Goal: Transaction & Acquisition: Purchase product/service

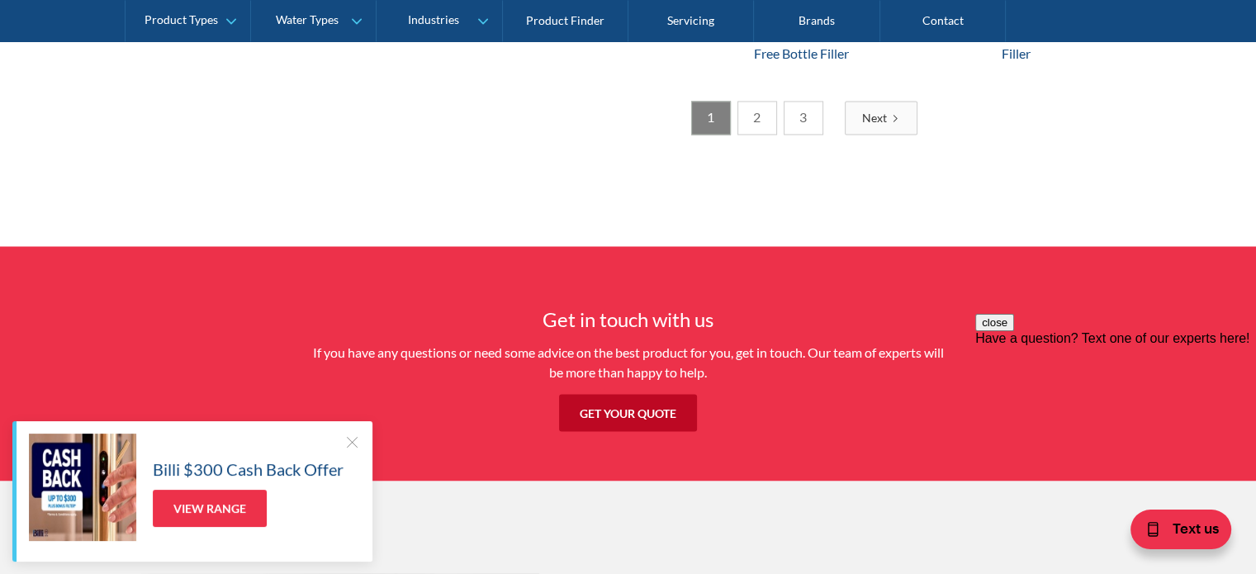
scroll to position [2897, 0]
click at [756, 111] on link "2" at bounding box center [757, 118] width 40 height 34
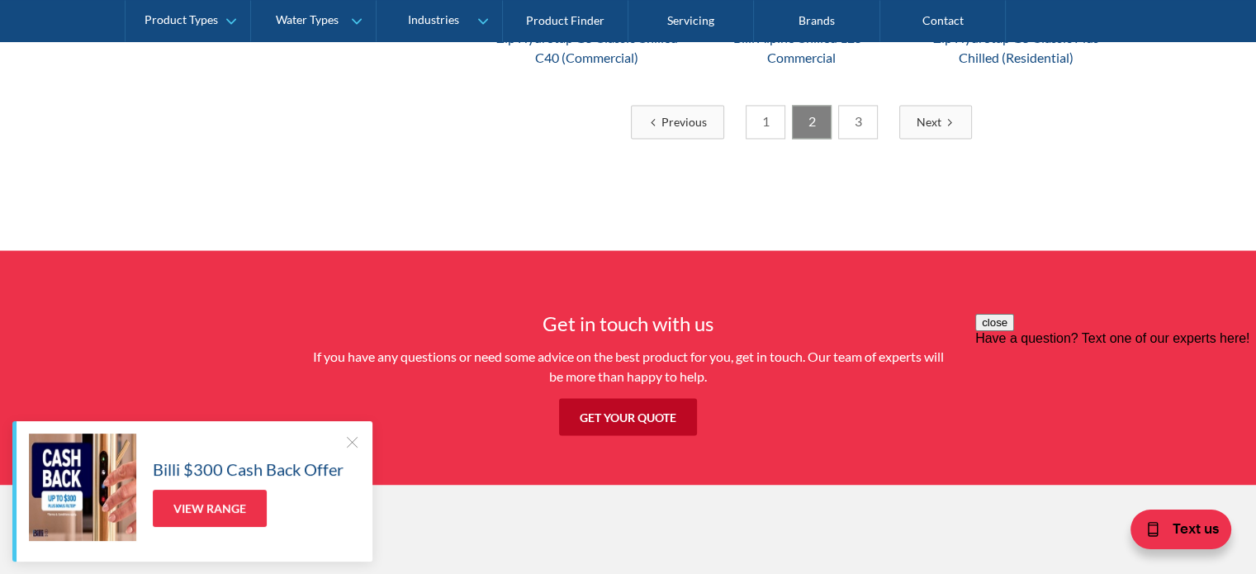
scroll to position [2816, 0]
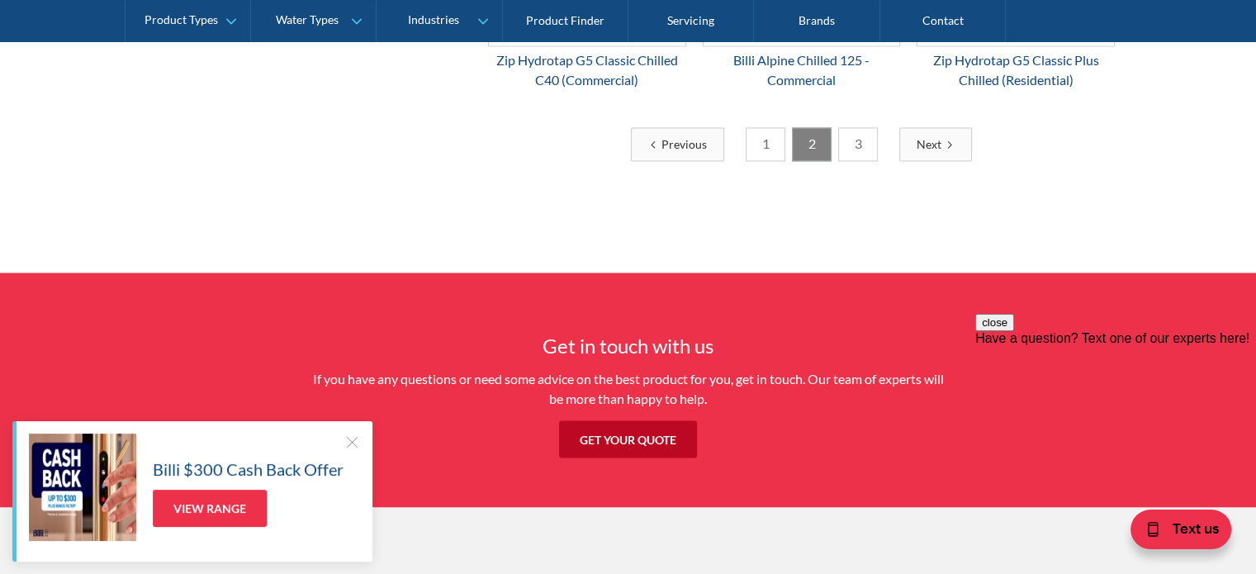
click at [856, 137] on link "3" at bounding box center [858, 144] width 40 height 34
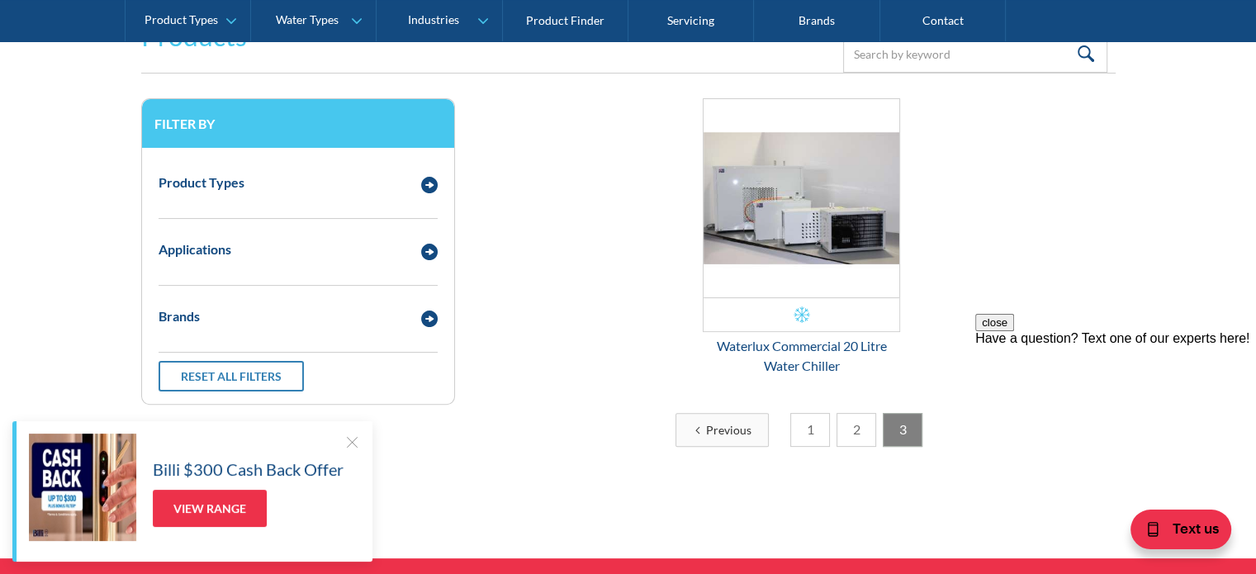
scroll to position [383, 0]
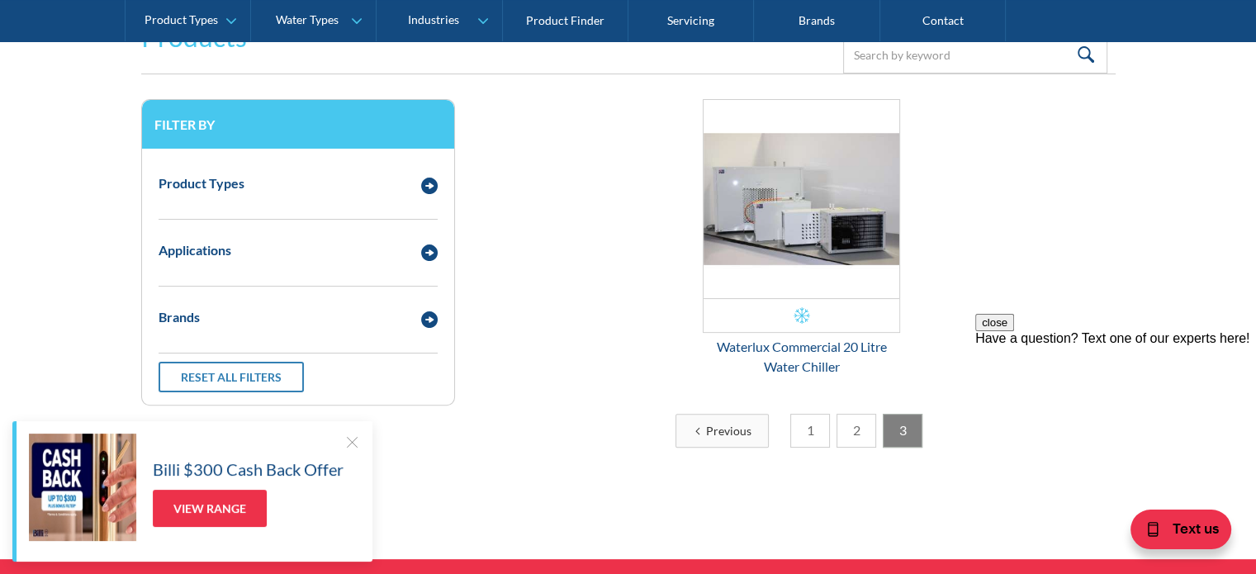
click at [859, 422] on link "2" at bounding box center [857, 431] width 40 height 34
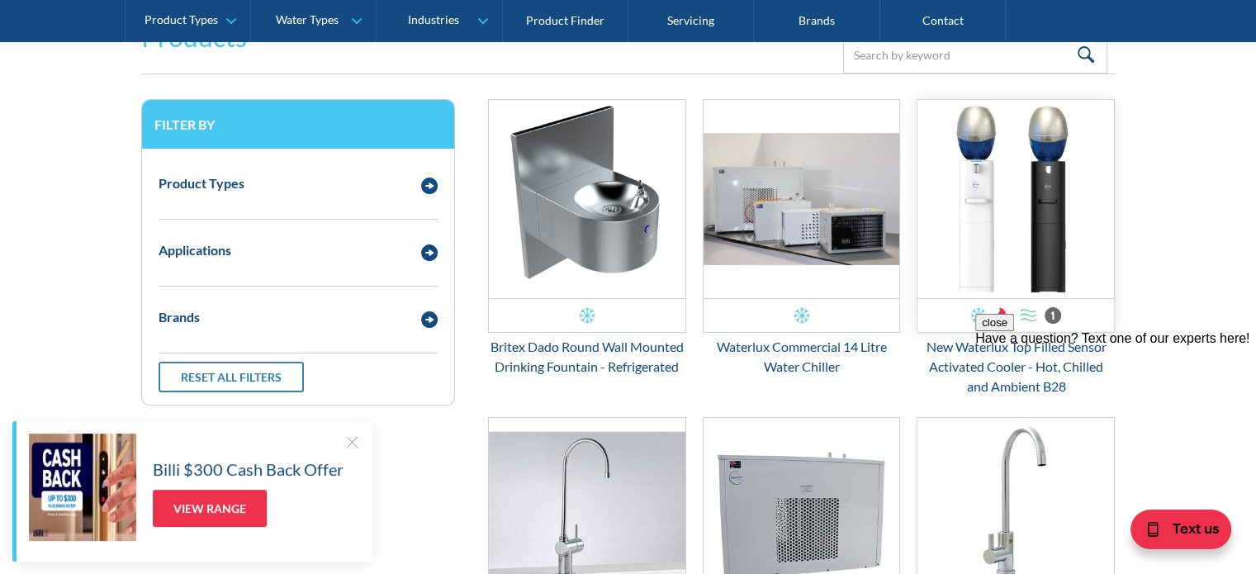
click at [1003, 187] on img "Email Form 3" at bounding box center [1016, 199] width 197 height 198
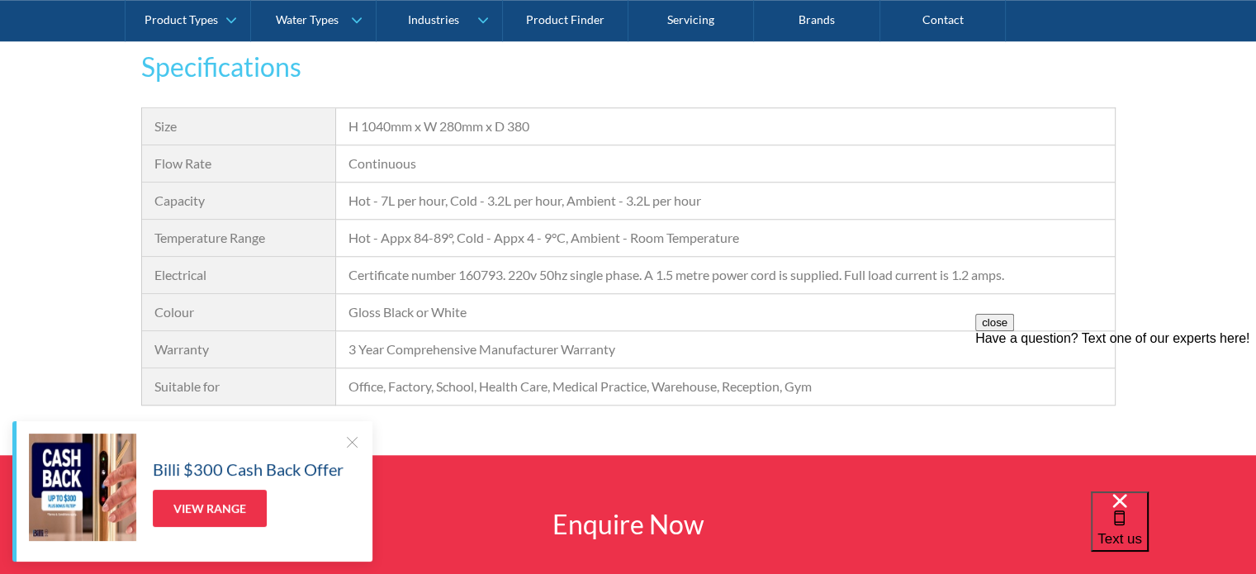
scroll to position [1523, 0]
click at [347, 442] on div at bounding box center [352, 442] width 17 height 17
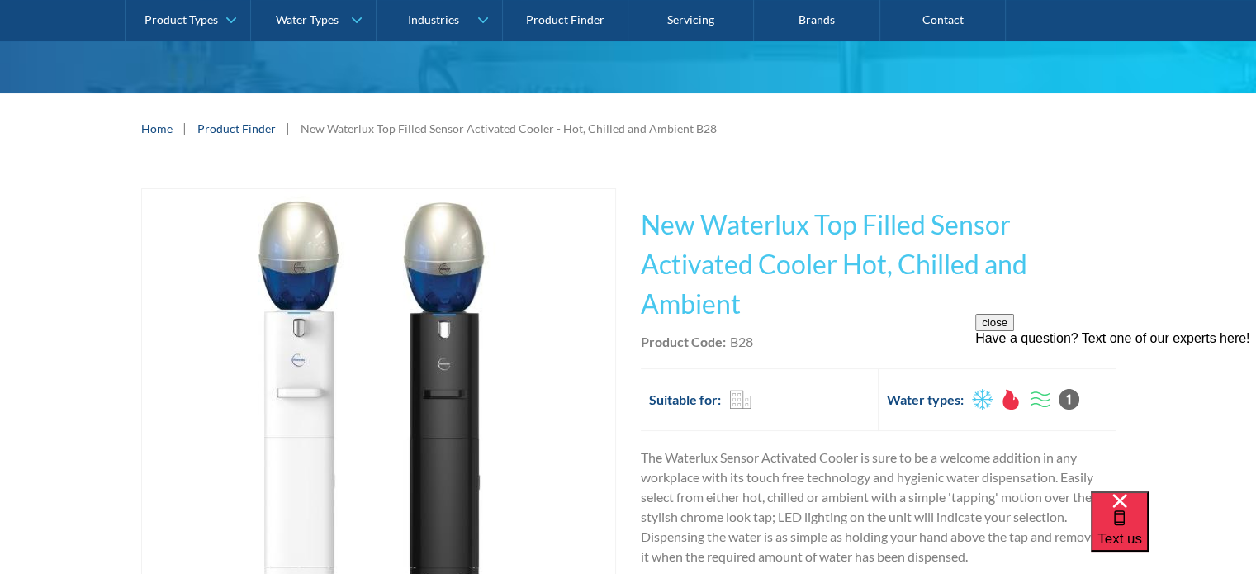
scroll to position [264, 0]
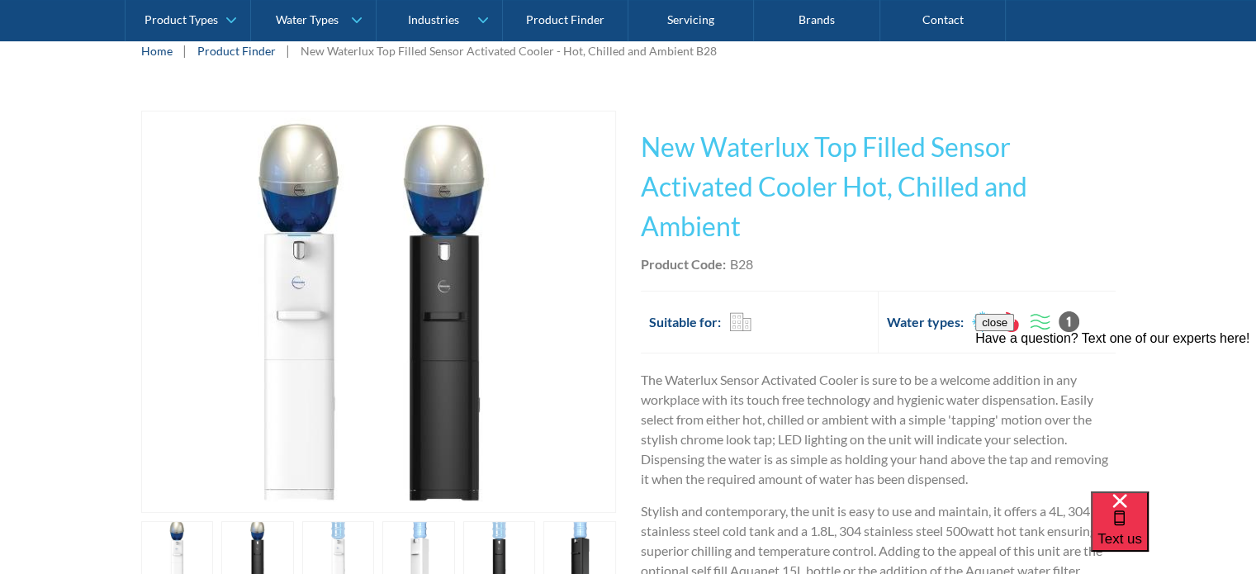
click at [423, 373] on img "open lightbox" at bounding box center [378, 311] width 401 height 401
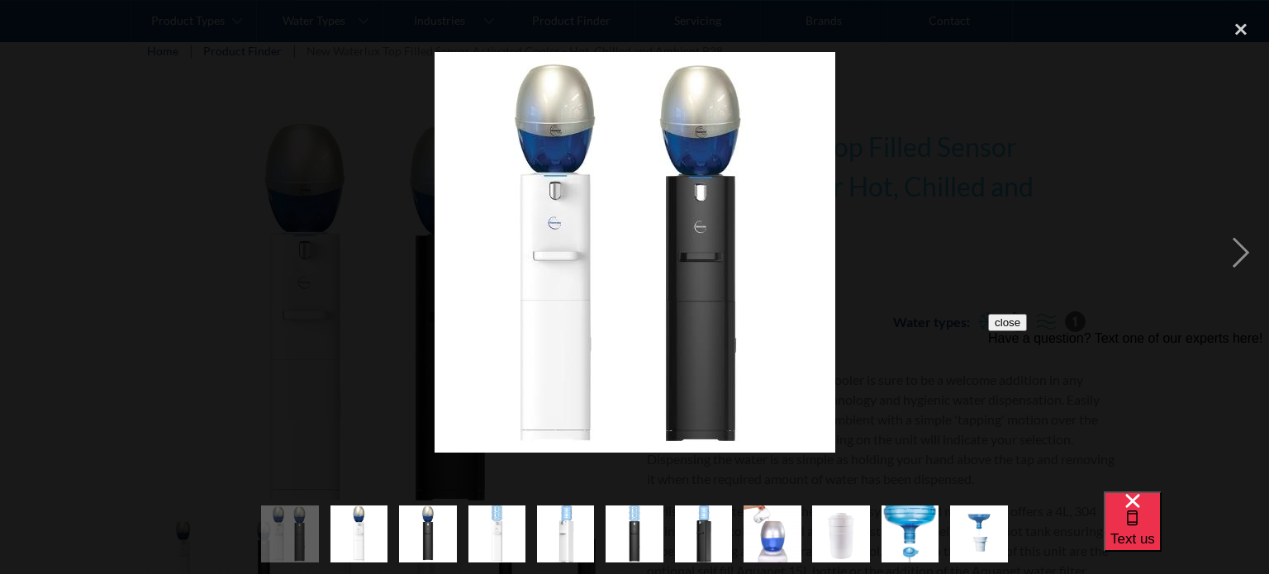
click at [1027, 331] on button "close" at bounding box center [1007, 322] width 39 height 17
click at [1240, 257] on div "next image" at bounding box center [1240, 253] width 56 height 482
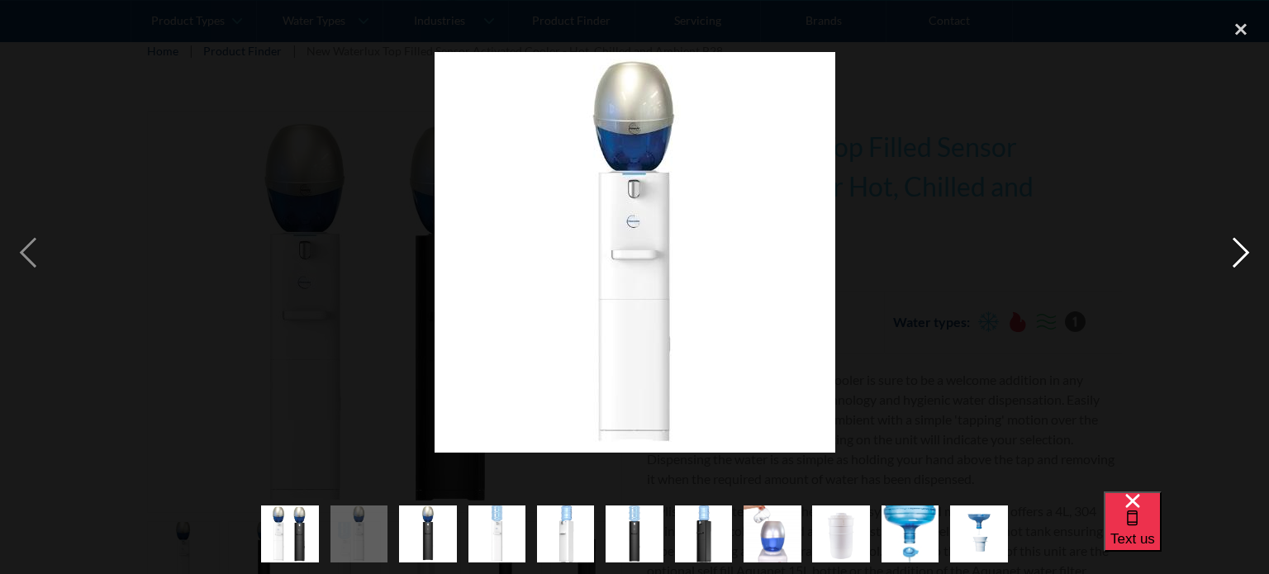
click at [1240, 257] on div "next image" at bounding box center [1240, 253] width 56 height 482
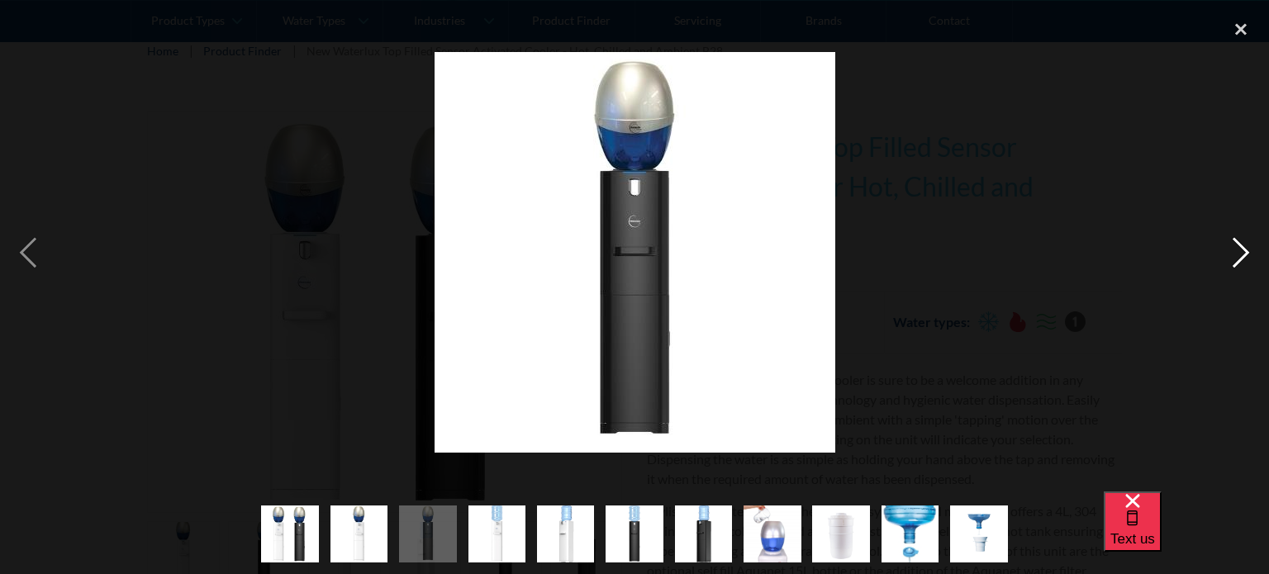
click at [1240, 257] on div "next image" at bounding box center [1240, 253] width 56 height 482
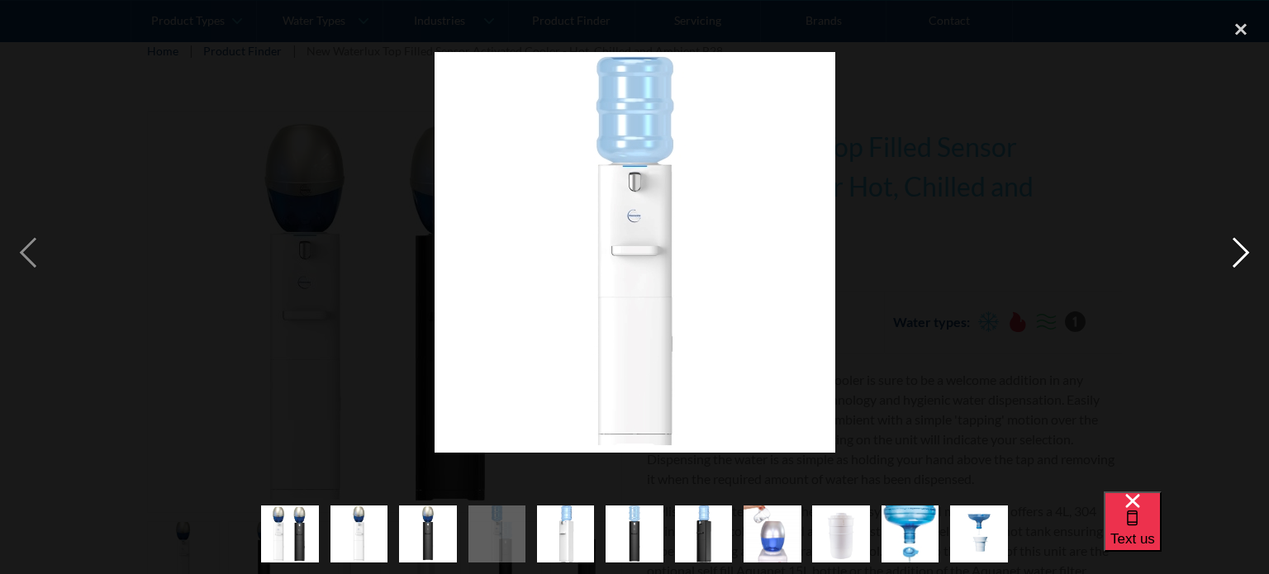
click at [1240, 257] on div "next image" at bounding box center [1240, 253] width 56 height 482
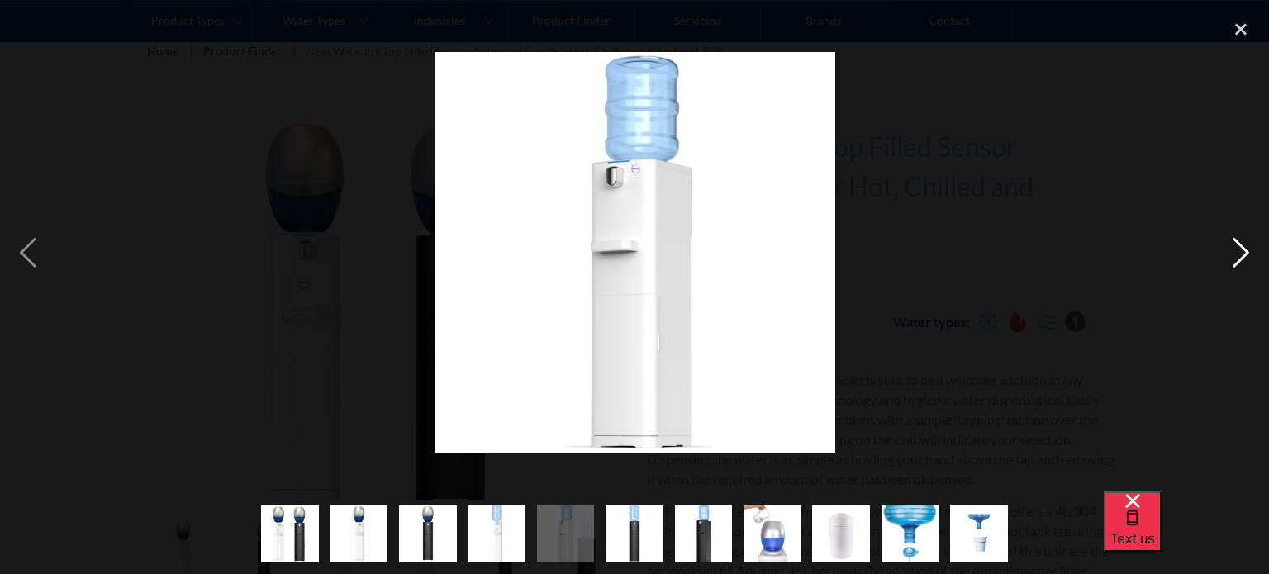
click at [1240, 257] on div "next image" at bounding box center [1240, 253] width 56 height 482
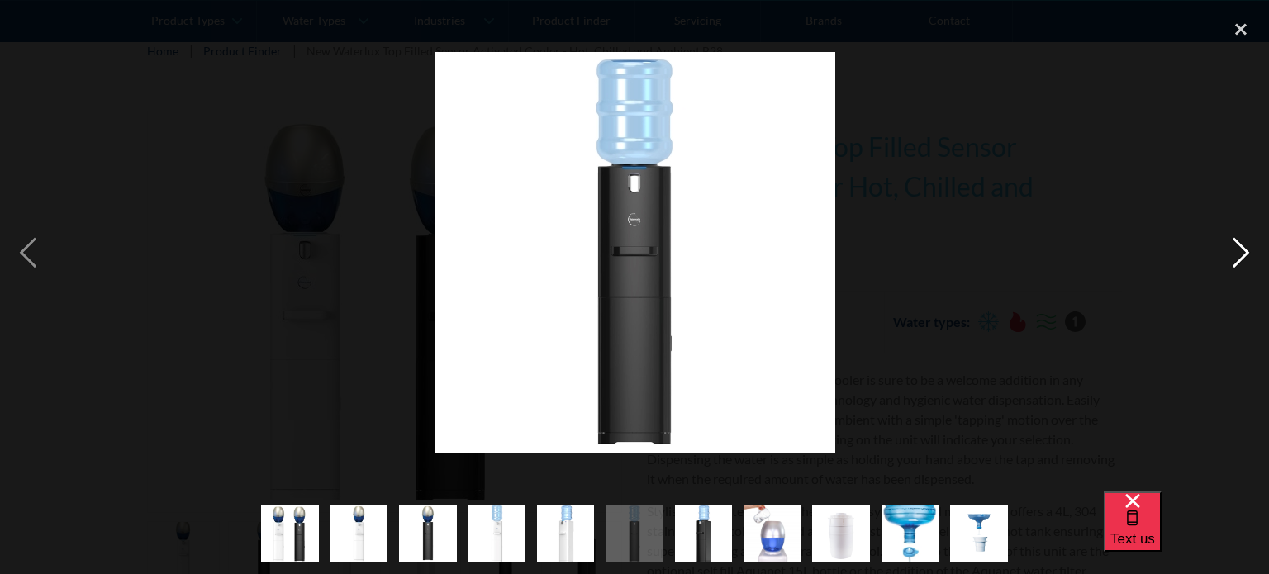
click at [1240, 257] on div "next image" at bounding box center [1240, 253] width 56 height 482
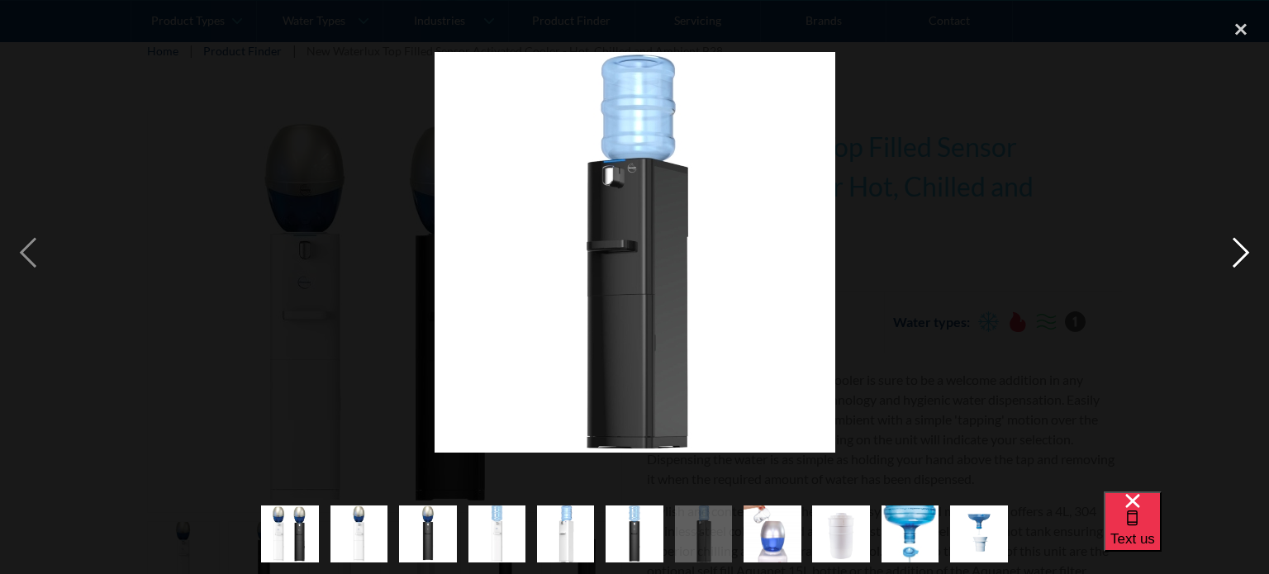
click at [1240, 257] on div "next image" at bounding box center [1240, 253] width 56 height 482
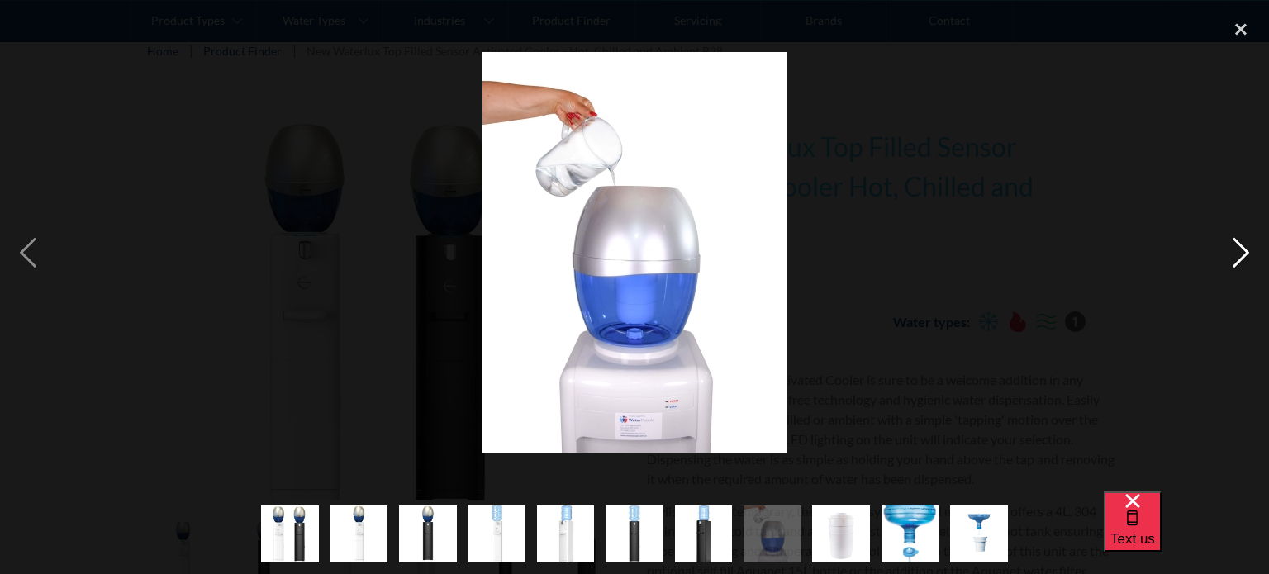
click at [1240, 257] on div "next image" at bounding box center [1240, 253] width 56 height 482
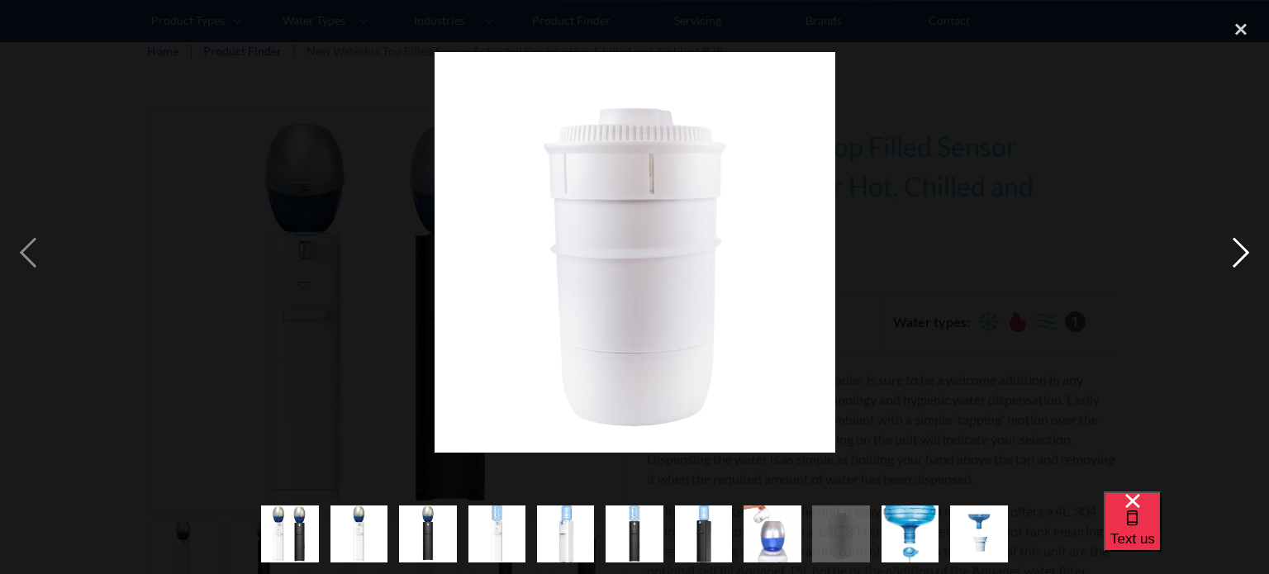
click at [1240, 257] on div "next image" at bounding box center [1240, 253] width 56 height 482
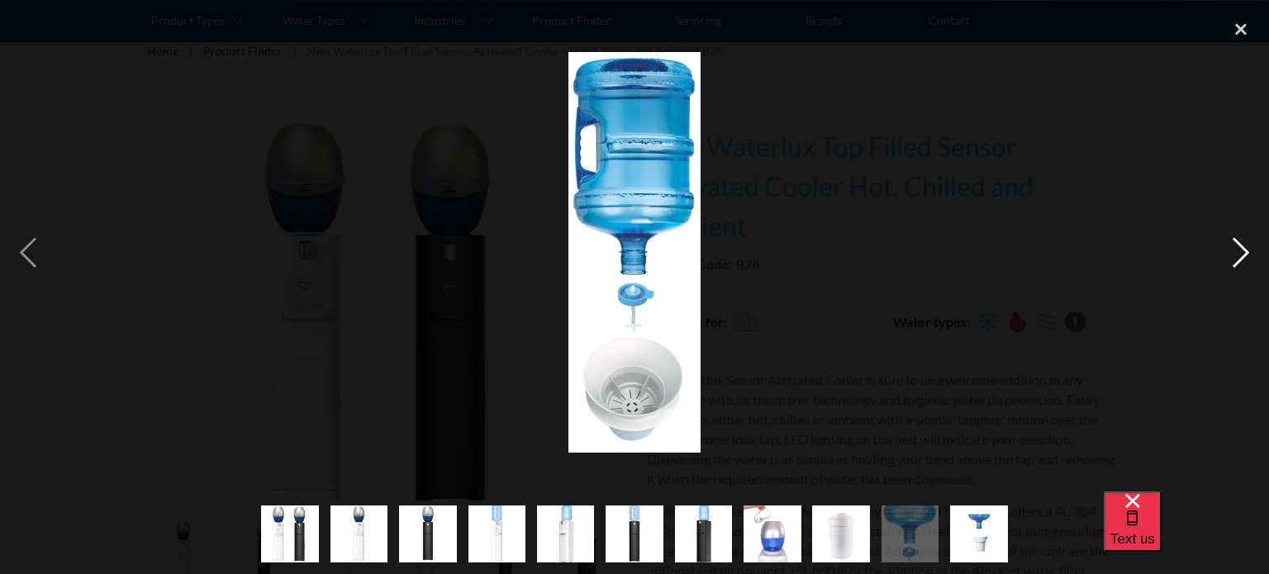
click at [1240, 257] on div "next image" at bounding box center [1240, 253] width 56 height 482
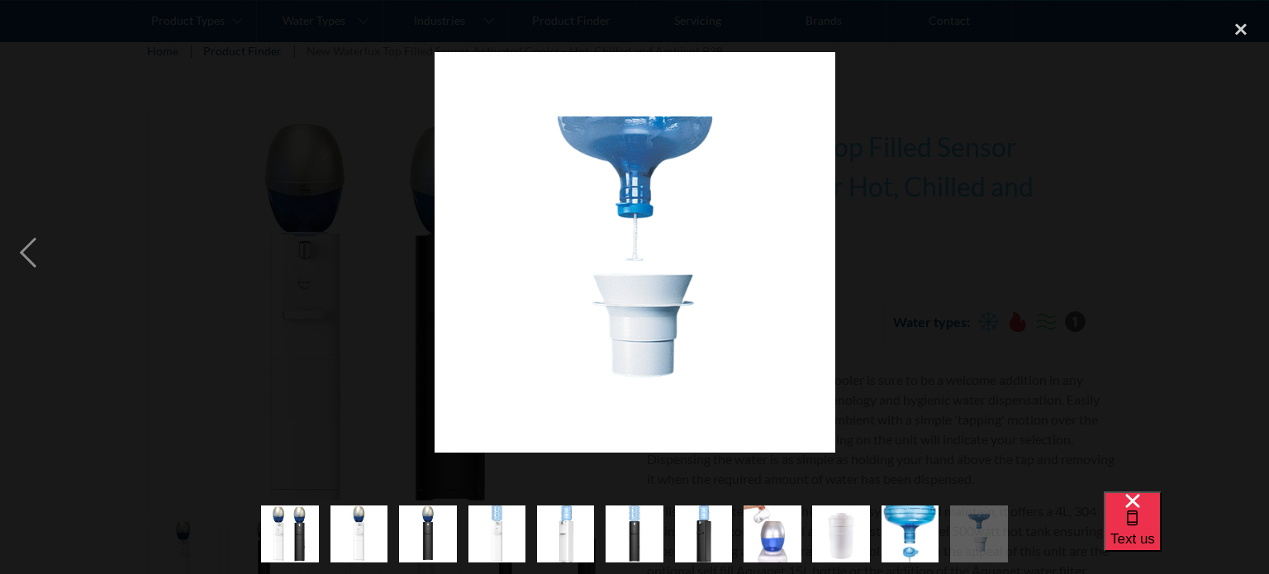
click at [1240, 257] on div "next image" at bounding box center [1240, 253] width 56 height 482
click at [1239, 29] on div "close lightbox" at bounding box center [1240, 30] width 56 height 36
